Goal: Information Seeking & Learning: Learn about a topic

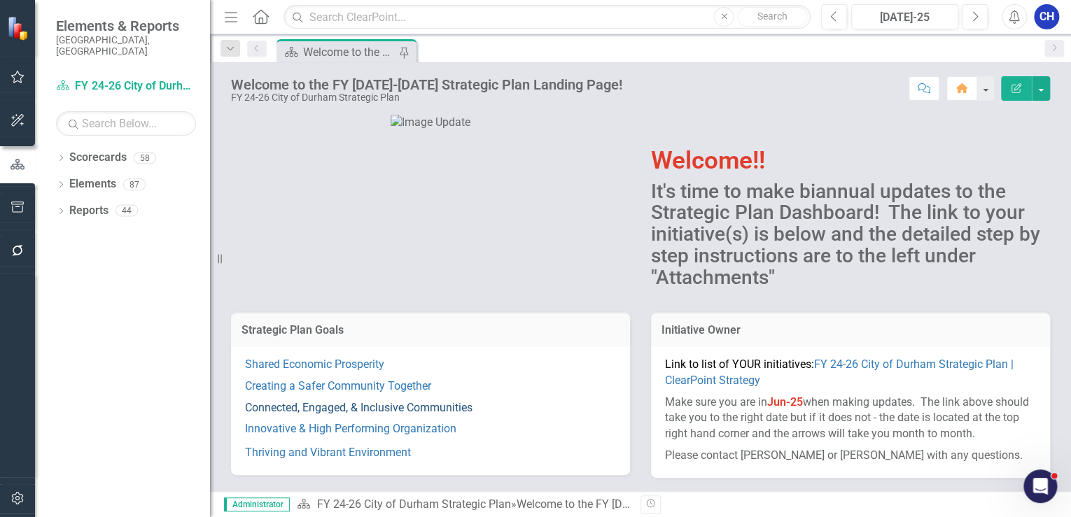
click at [322, 410] on link "Connected, Engaged, & Inclusive Communities" at bounding box center [359, 407] width 228 height 13
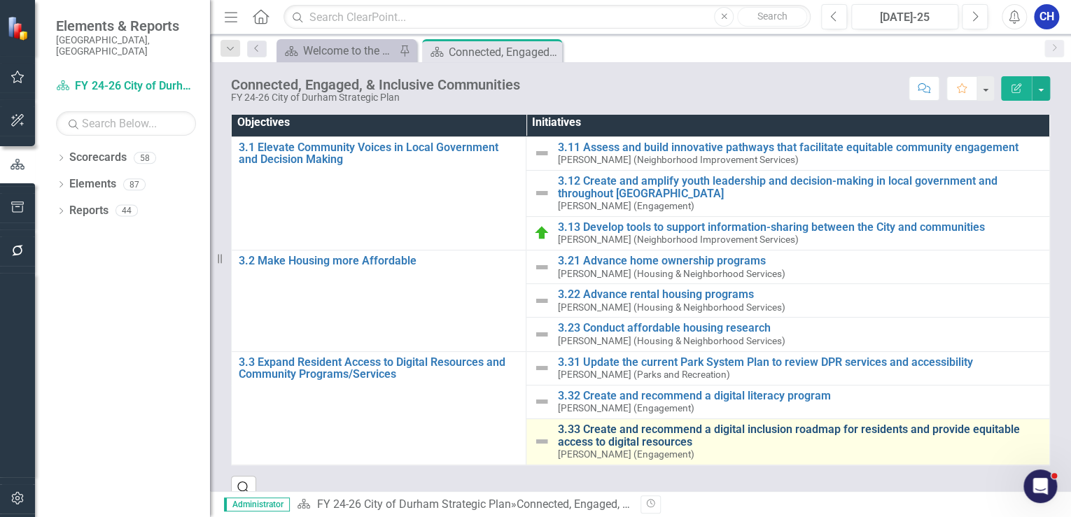
scroll to position [148, 0]
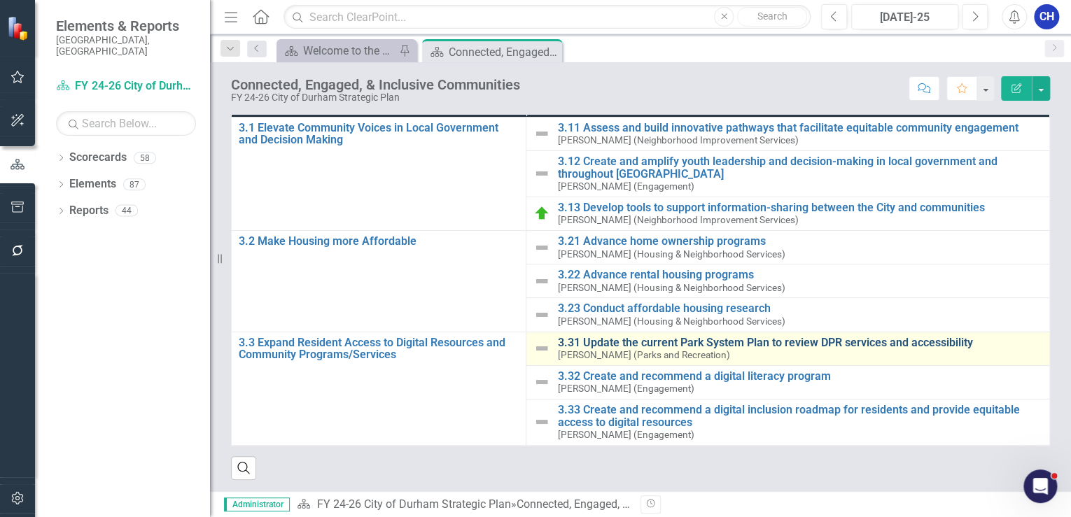
click at [633, 337] on link "3.31 Update the current Park System Plan to review DPR services and accessibili…" at bounding box center [799, 343] width 485 height 13
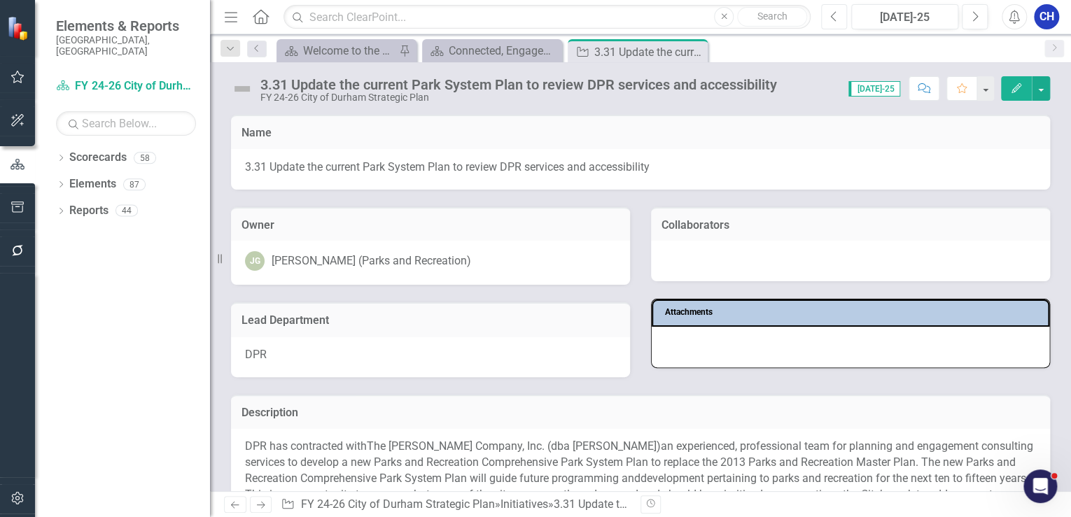
click at [836, 23] on button "Previous" at bounding box center [834, 16] width 26 height 25
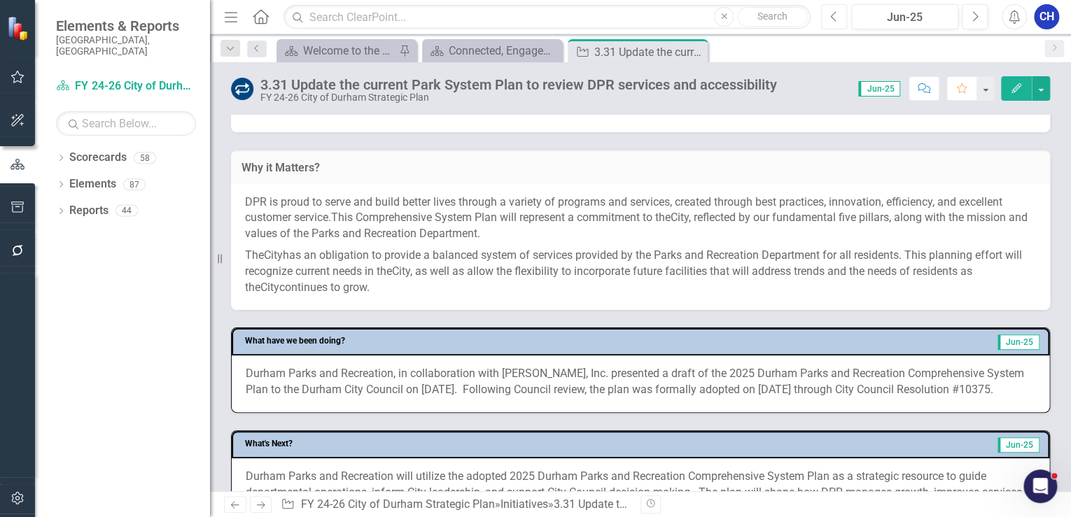
scroll to position [560, 0]
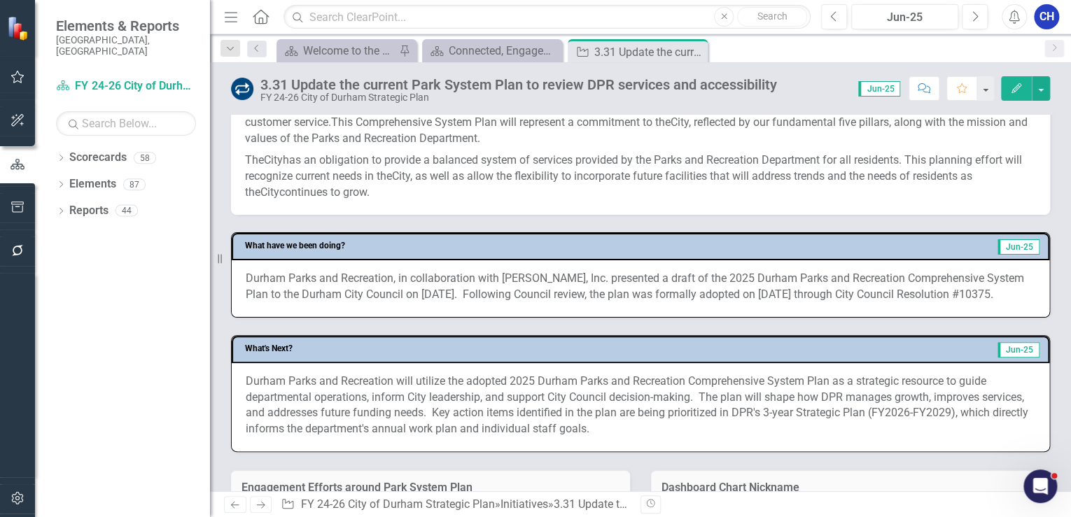
click at [355, 303] on p "Durham Parks and Recreation, in collaboration with [PERSON_NAME], Inc. presente…" at bounding box center [641, 287] width 790 height 32
click at [356, 303] on p "Durham Parks and Recreation, in collaboration with [PERSON_NAME], Inc. presente…" at bounding box center [641, 287] width 790 height 32
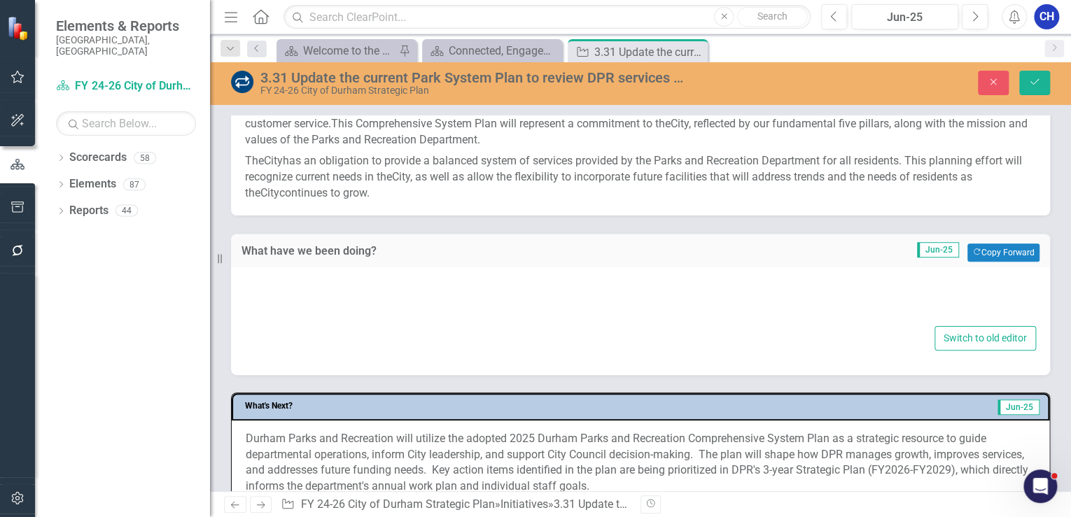
type textarea "<p>Durham Parks and Recreation, in collaboration with [PERSON_NAME], Inc. prese…"
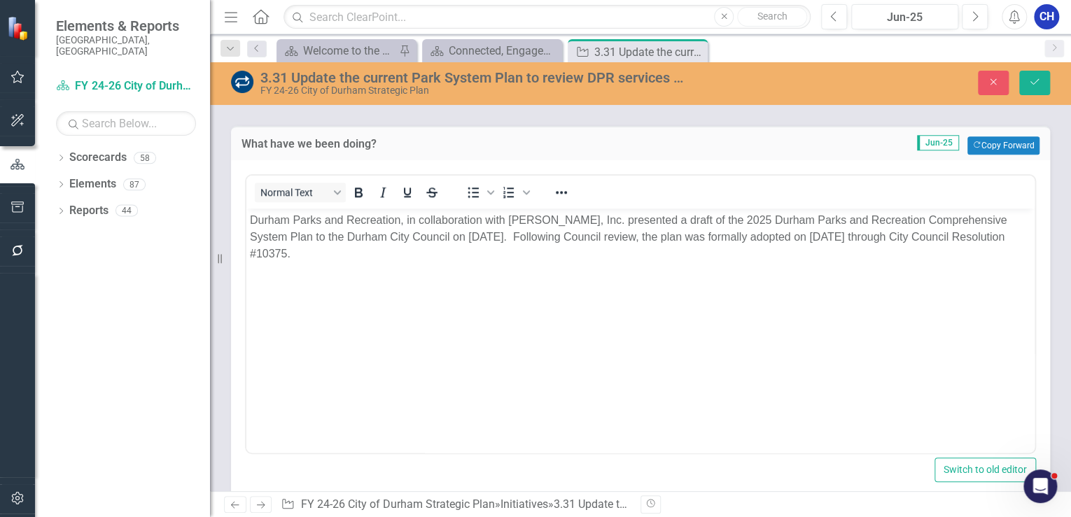
scroll to position [672, 0]
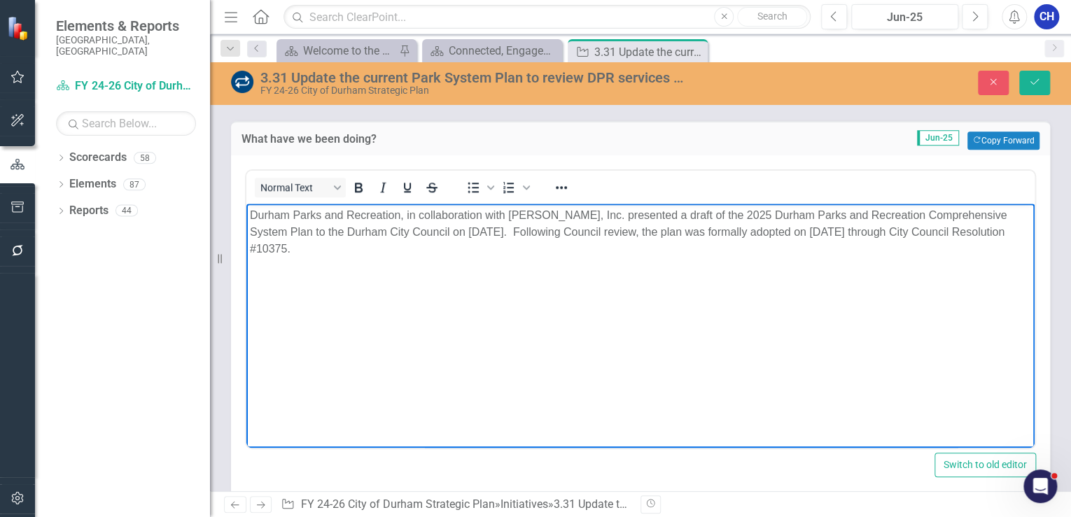
drag, startPoint x: 360, startPoint y: 251, endPoint x: 247, endPoint y: 212, distance: 119.1
click at [247, 212] on body "Durham Parks and Recreation, in collaboration with [PERSON_NAME], Inc. presente…" at bounding box center [640, 309] width 788 height 210
copy p "Durham Parks and Recreation, in collaboration with [PERSON_NAME], Inc. presente…"
click at [990, 78] on icon "Close" at bounding box center [993, 82] width 13 height 10
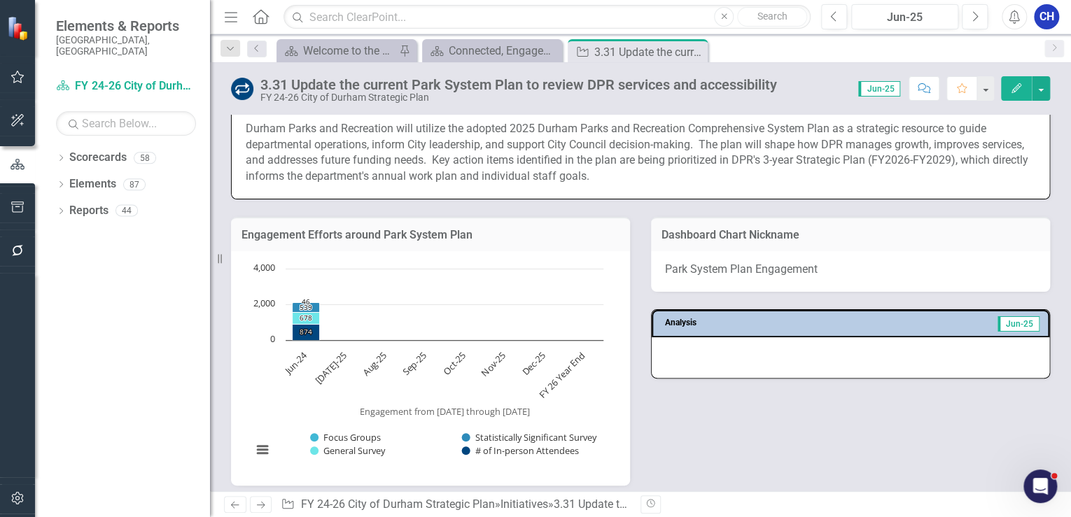
scroll to position [728, 0]
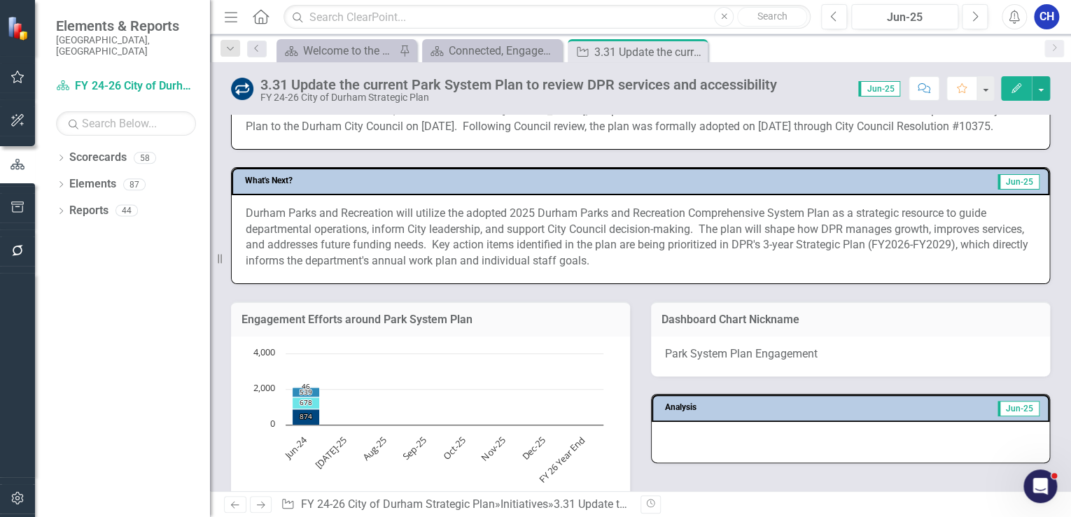
click at [314, 257] on p "Durham Parks and Recreation will utilize the adopted 2025 Durham Parks and Recr…" at bounding box center [641, 238] width 790 height 64
click at [315, 257] on p "Durham Parks and Recreation will utilize the adopted 2025 Durham Parks and Recr…" at bounding box center [641, 238] width 790 height 64
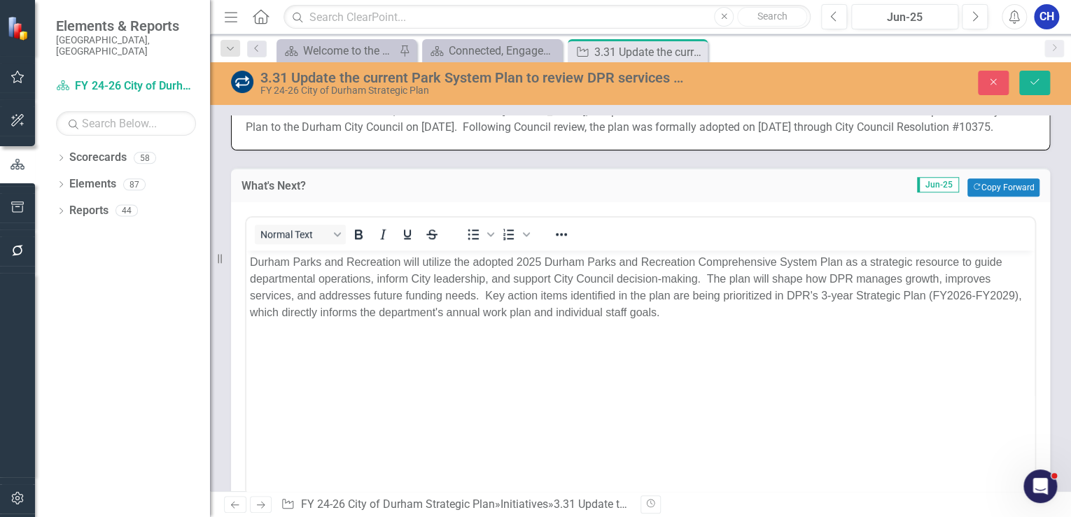
scroll to position [784, 0]
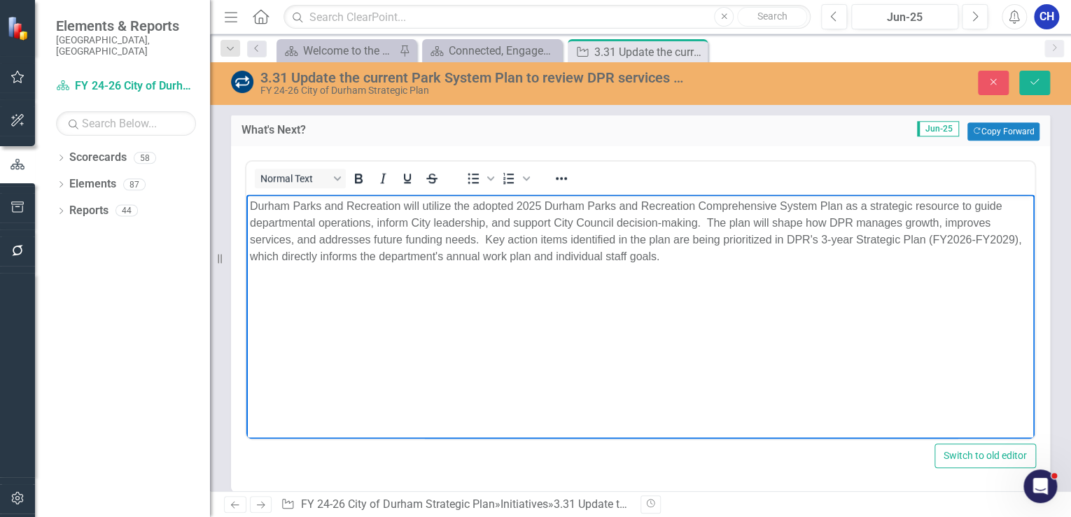
drag, startPoint x: 731, startPoint y: 273, endPoint x: 490, endPoint y: 424, distance: 284.4
click at [246, 202] on html "Durham Parks and Recreation will utilize the adopted 2025 Durham Parks and Recr…" at bounding box center [640, 300] width 788 height 210
copy p "Durham Parks and Recreation will utilize the adopted 2025 Durham Parks and Recr…"
click at [992, 91] on button "Close" at bounding box center [993, 83] width 31 height 25
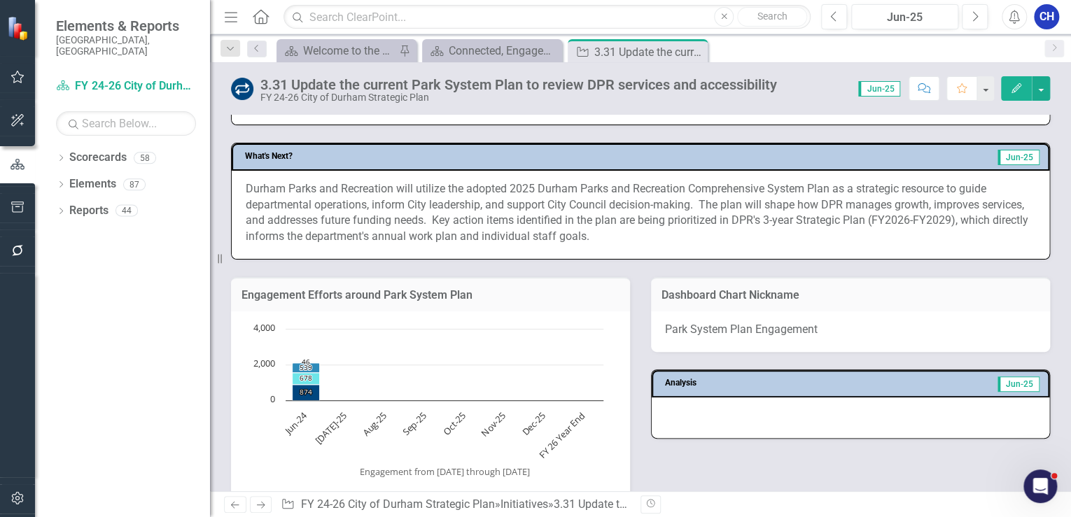
scroll to position [728, 0]
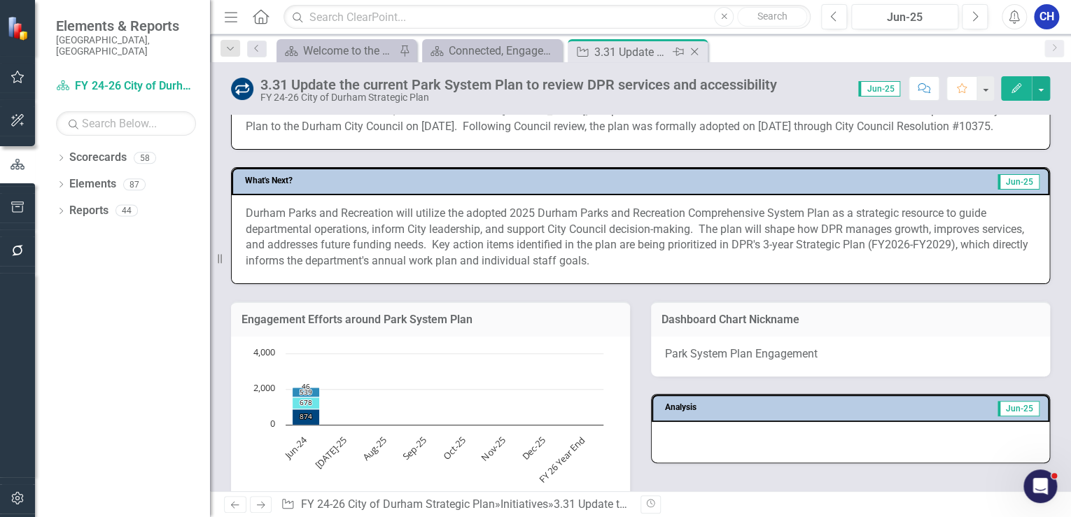
click at [692, 55] on icon "Close" at bounding box center [694, 51] width 14 height 11
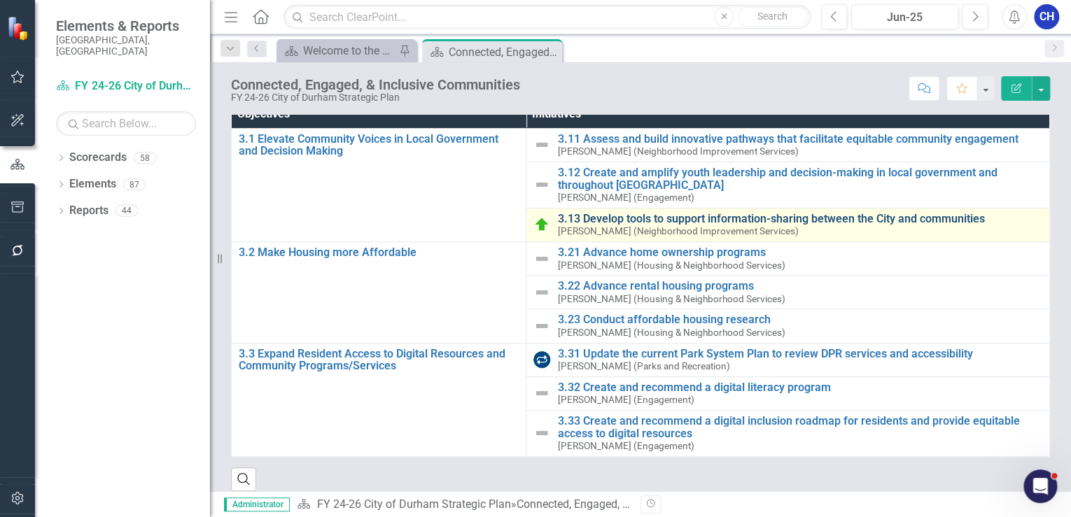
scroll to position [148, 0]
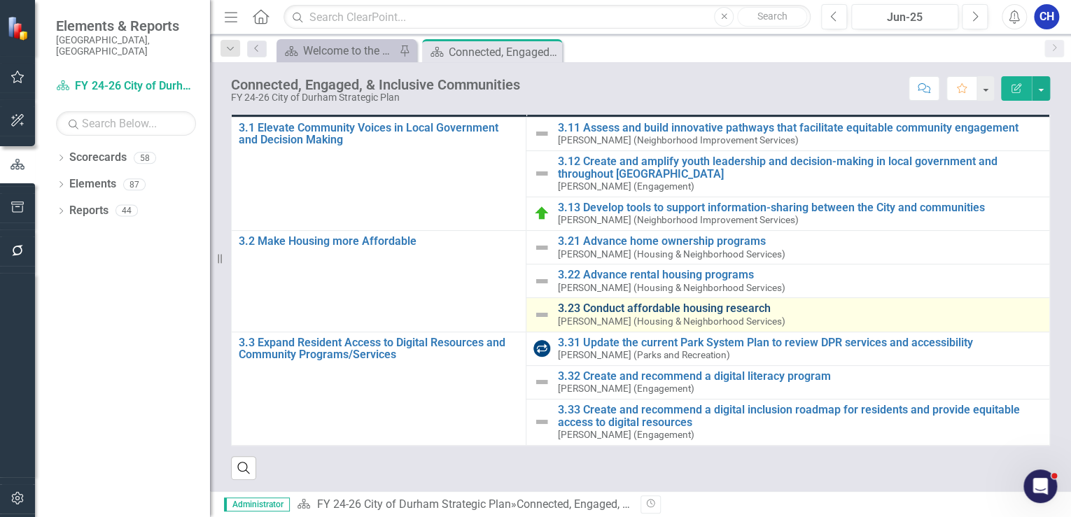
click at [644, 302] on link "3.23 Conduct affordable housing research" at bounding box center [799, 308] width 485 height 13
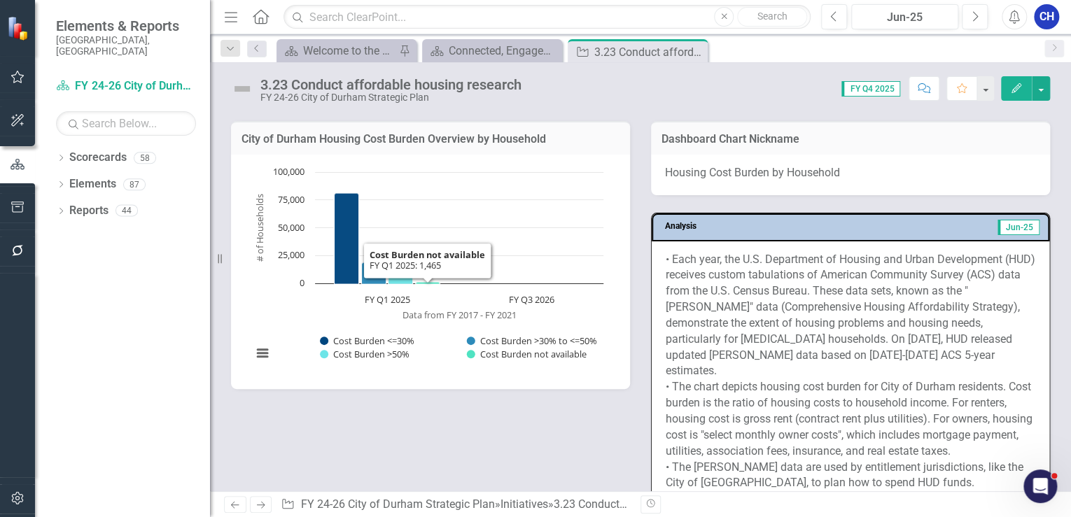
scroll to position [1344, 0]
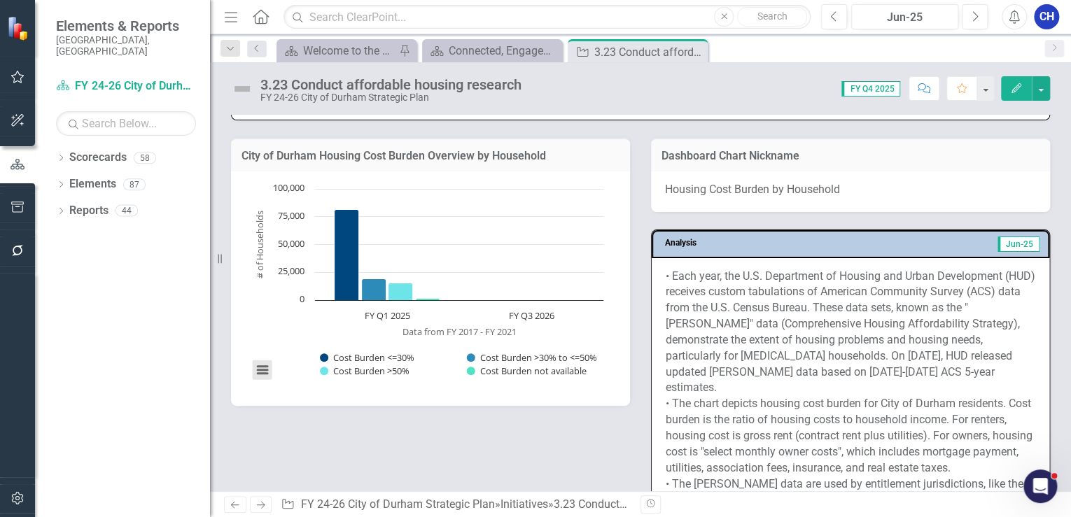
click at [258, 376] on button "View chart menu, Chart" at bounding box center [263, 371] width 20 height 20
click at [599, 154] on h3 "City of Durham Housing Cost Burden Overview by Household" at bounding box center [431, 156] width 378 height 13
click at [391, 158] on h3 "City of Durham Housing Cost Burden Overview by Household" at bounding box center [431, 156] width 378 height 13
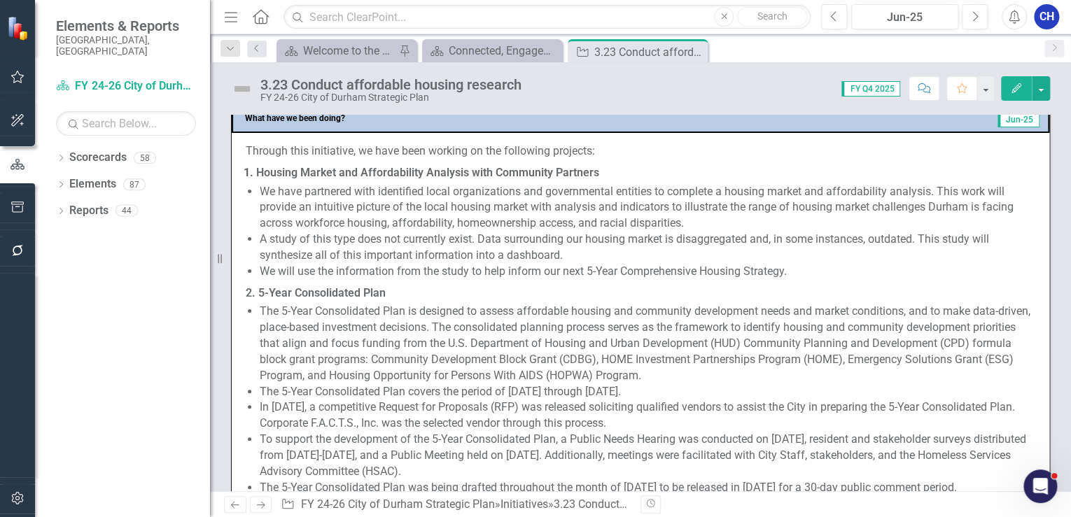
scroll to position [560, 0]
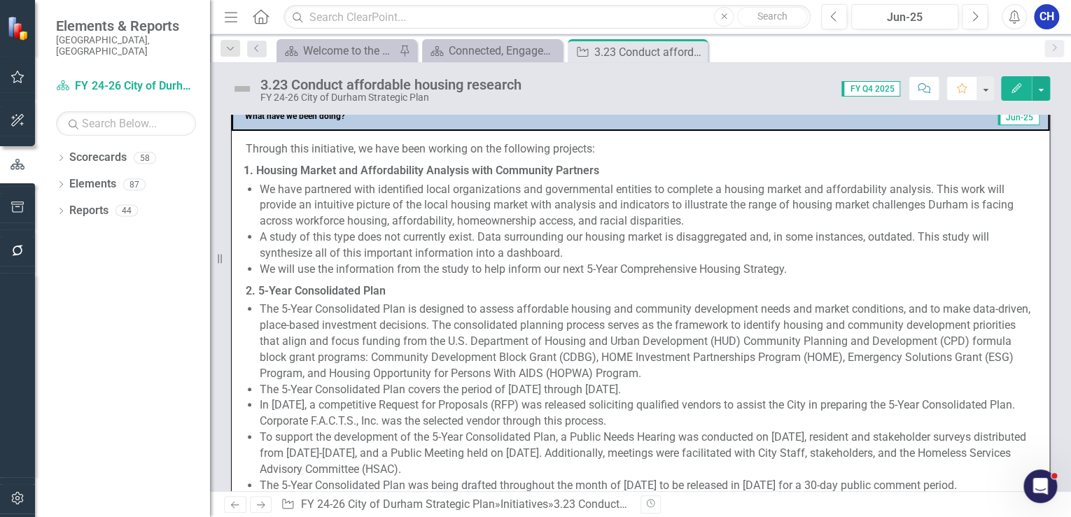
click at [462, 255] on li "A study of this type does not currently exist. Data surrounding our housing mar…" at bounding box center [648, 246] width 776 height 32
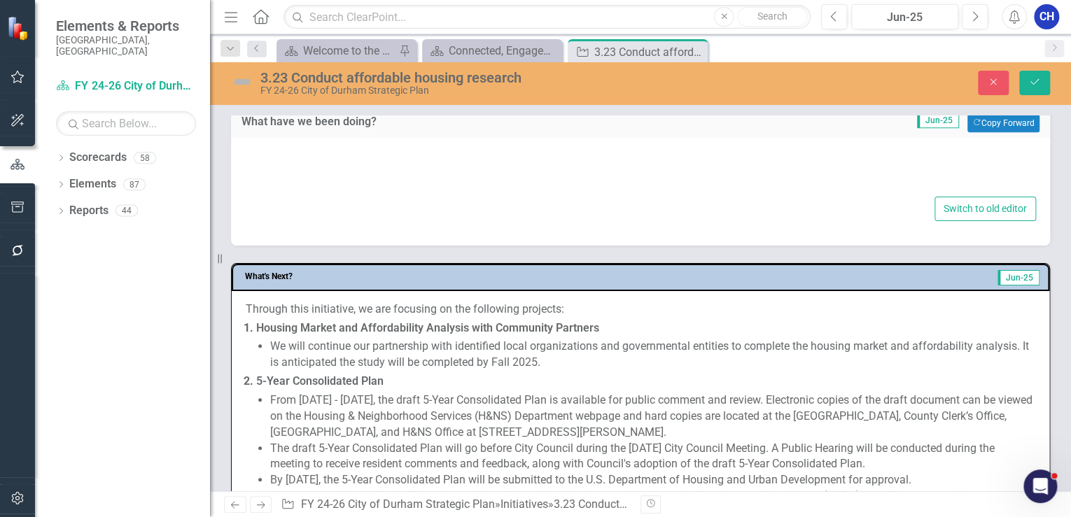
type textarea "<p>Through this initiative, we have been working on the following projects:</p>…"
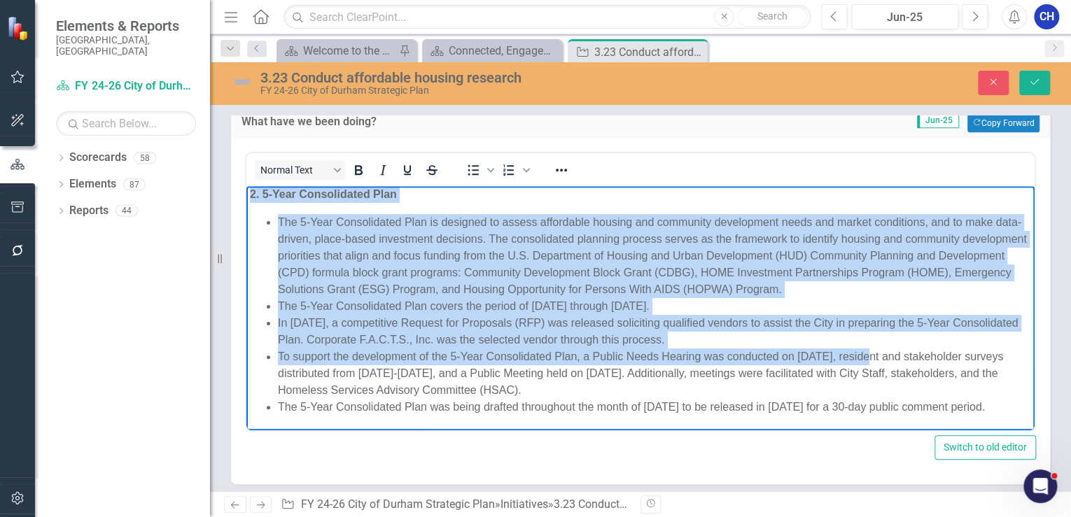
scroll to position [188, 0]
drag, startPoint x: 253, startPoint y: 202, endPoint x: 748, endPoint y: 417, distance: 540.2
click at [746, 422] on body "Through this initiative, we have been working on the following projects: Housin…" at bounding box center [640, 223] width 788 height 416
copy body "Through this initiative, we have been working on the following projects: Housin…"
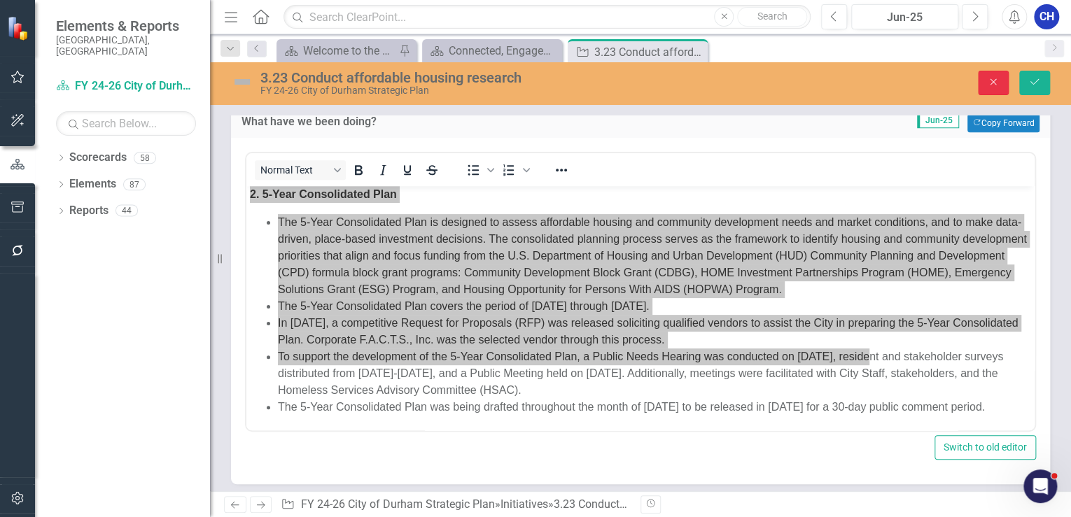
click at [988, 75] on button "Close" at bounding box center [993, 83] width 31 height 25
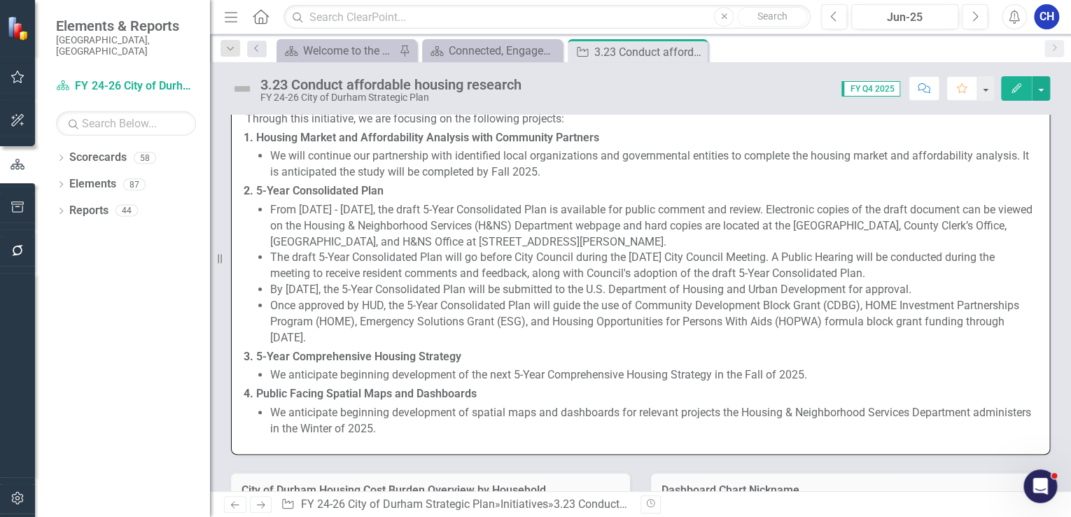
scroll to position [952, 0]
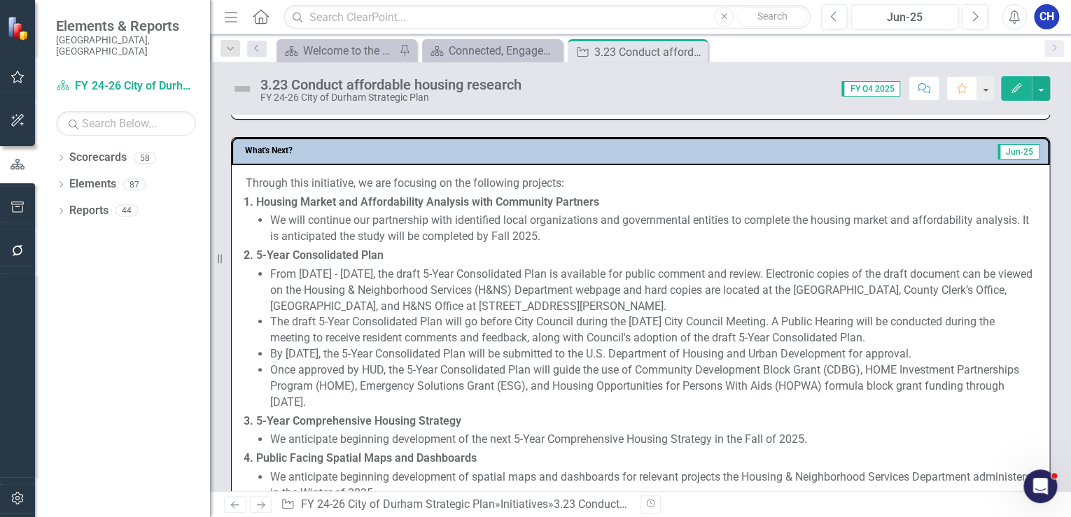
click at [473, 366] on li "Once approved by HUD, the 5-Year Consolidated Plan will guide the use of Commun…" at bounding box center [652, 387] width 765 height 48
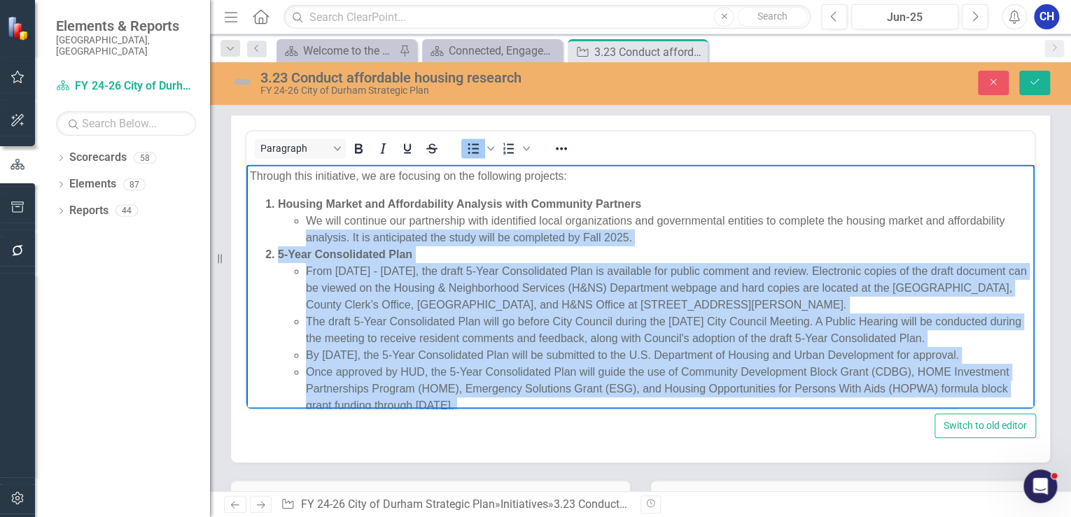
scroll to position [1008, 0]
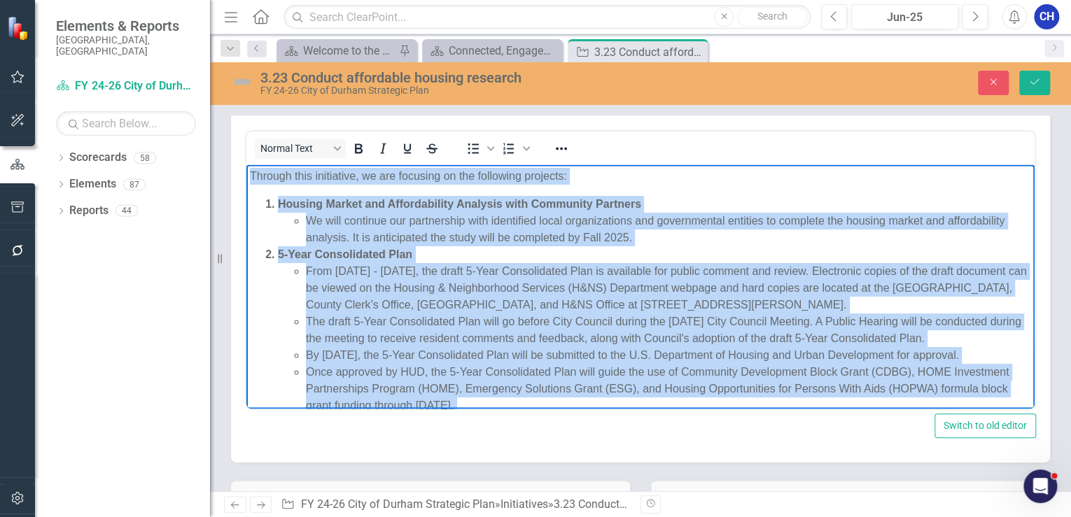
drag, startPoint x: 454, startPoint y: 382, endPoint x: 248, endPoint y: 178, distance: 290.1
click at [248, 178] on body "Through this initiative, we are focusing on the following projects: Housing Mar…" at bounding box center [640, 339] width 788 height 349
copy body "Through this initiative, we are focusing on the following projects: Housing Mar…"
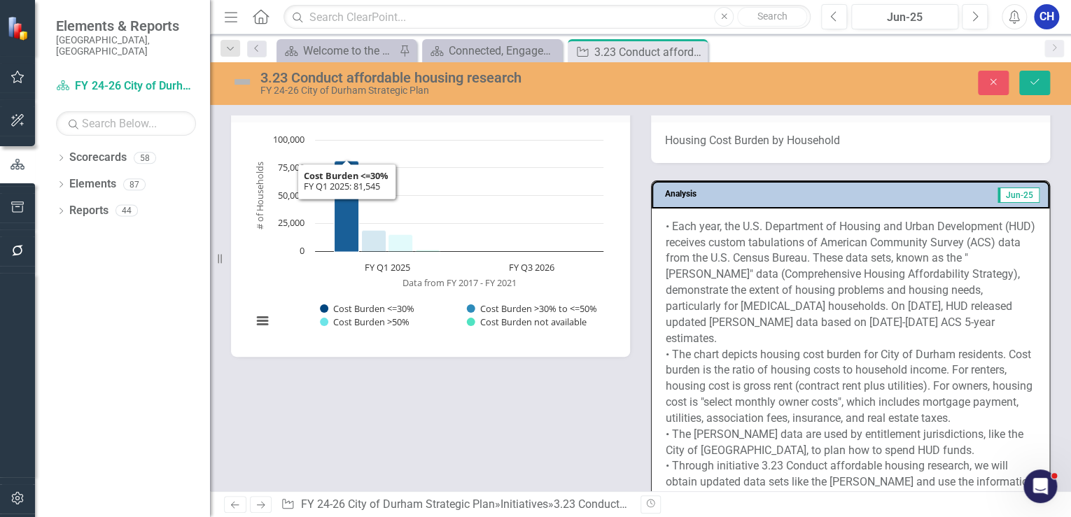
scroll to position [1344, 0]
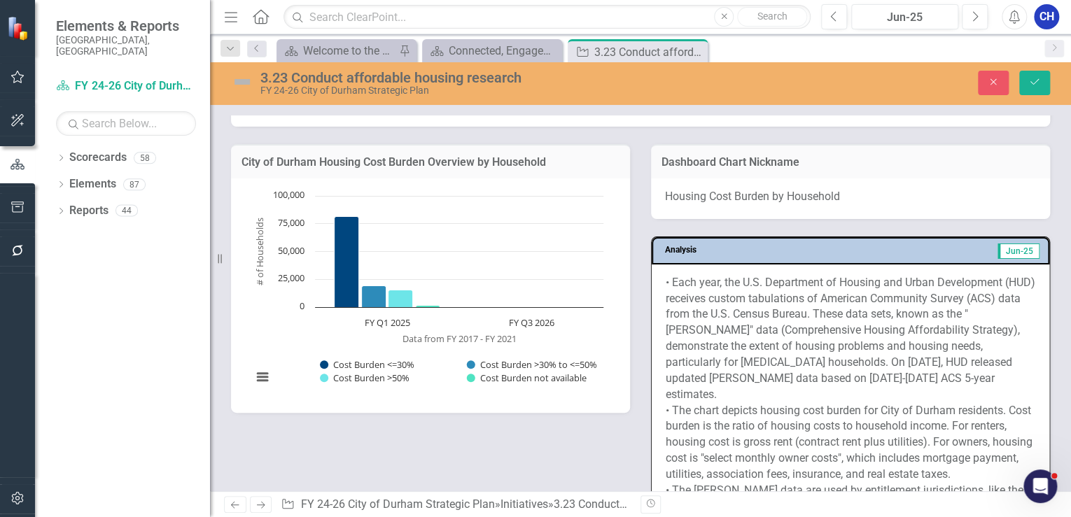
click at [652, 364] on div "• Each year, the U.S. Department of Housing and Urban Development (HUD) receive…" at bounding box center [851, 429] width 398 height 328
click at [678, 330] on p "• Each year, the U.S. Department of Housing and Urban Development (HUD) receive…" at bounding box center [851, 427] width 370 height 304
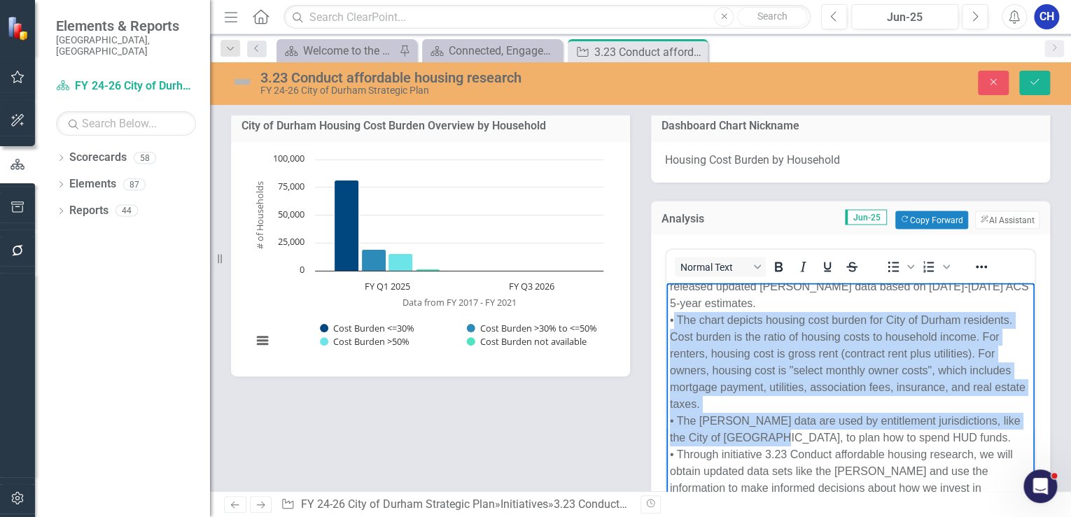
scroll to position [1400, 0]
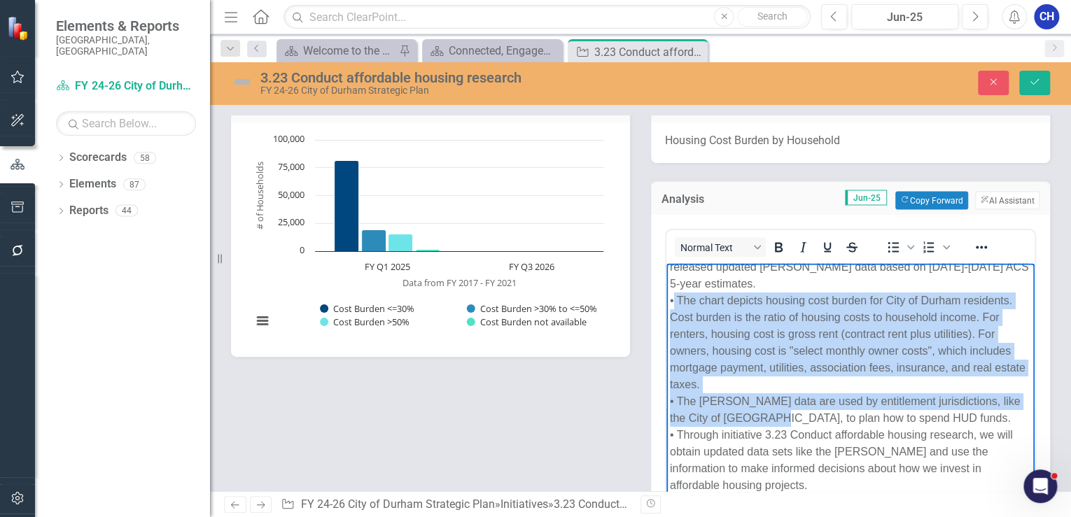
drag, startPoint x: 673, startPoint y: 295, endPoint x: 772, endPoint y: 381, distance: 130.5
click at [772, 381] on p "• Each year, the U.S. Department of Housing and Urban Development (HUD) receive…" at bounding box center [850, 325] width 361 height 336
copy p "The chart depicts housing cost burden for City of Durham residents. Cost burden…"
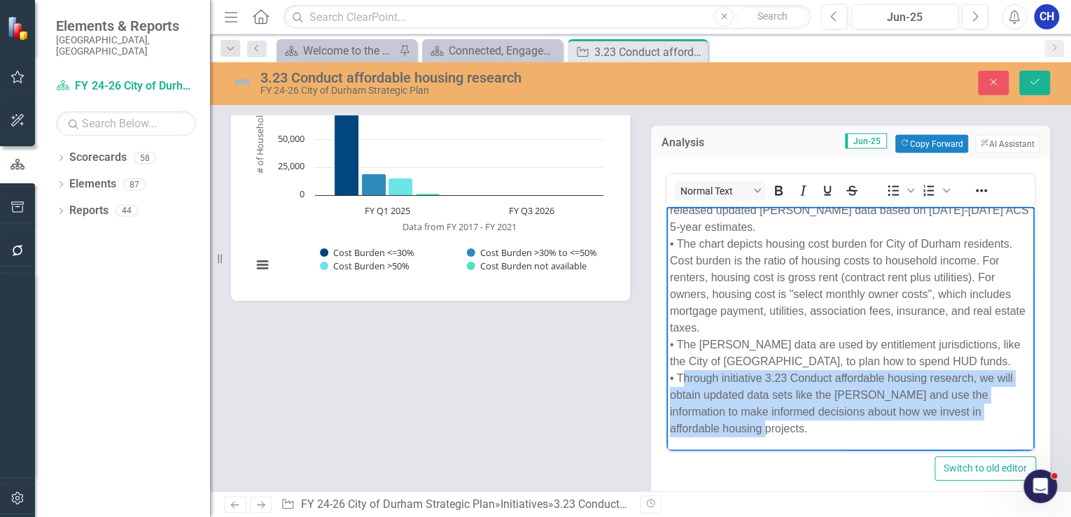
drag, startPoint x: 705, startPoint y: 391, endPoint x: 733, endPoint y: 432, distance: 49.3
click at [733, 431] on p "• Each year, the U.S. Department of Housing and Urban Development (HUD) receive…" at bounding box center [850, 269] width 361 height 336
click at [685, 382] on p "• Each year, the U.S. Department of Housing and Urban Development (HUD) receive…" at bounding box center [850, 269] width 361 height 336
drag, startPoint x: 679, startPoint y: 379, endPoint x: 738, endPoint y: 440, distance: 84.2
click at [738, 440] on body "• Each year, the U.S. Department of Housing and Urban Development (HUD) receive…" at bounding box center [850, 274] width 368 height 354
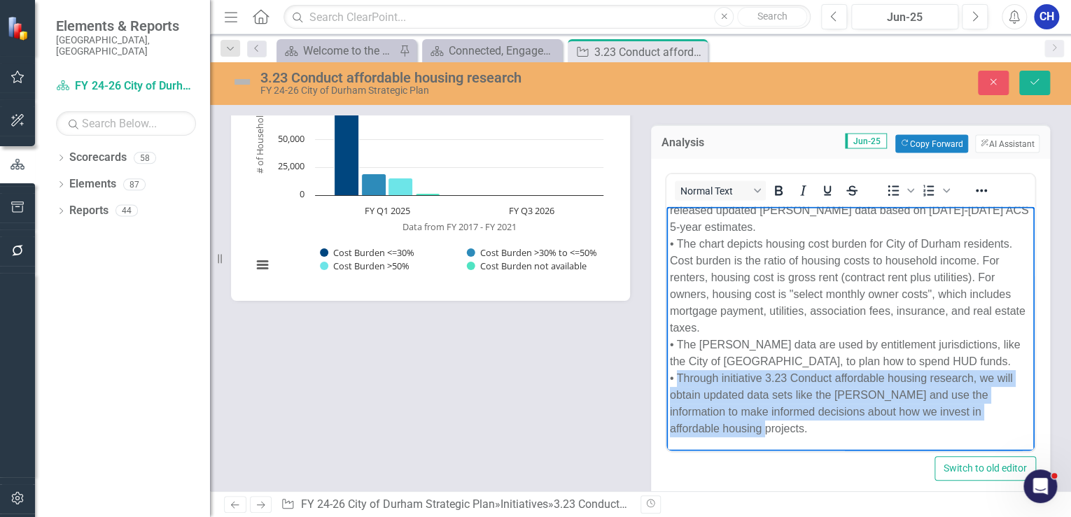
copy p "Through initiative 3.23 Conduct affordable housing research, we will obtain upd…"
